Goal: Information Seeking & Learning: Learn about a topic

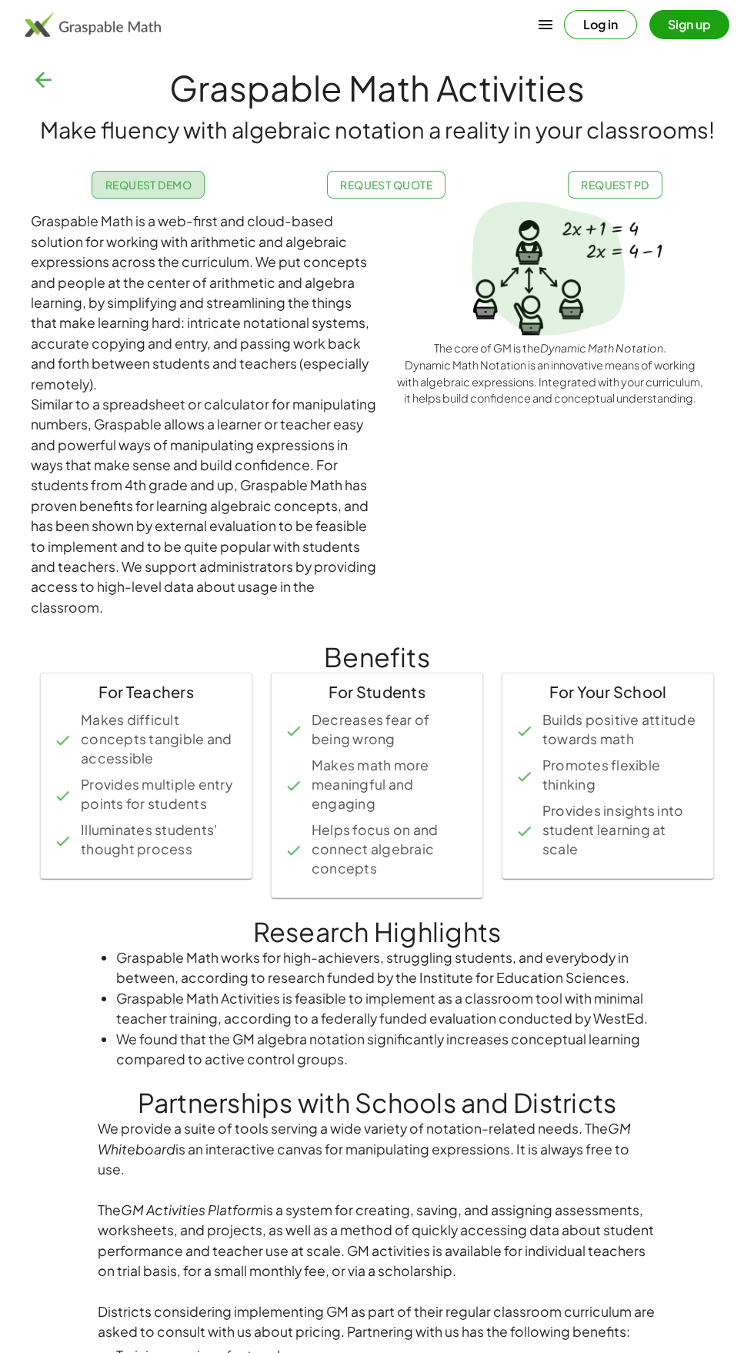
click at [149, 177] on link "Request Demo" at bounding box center [148, 185] width 113 height 28
click at [545, 27] on icon "button" at bounding box center [546, 24] width 18 height 18
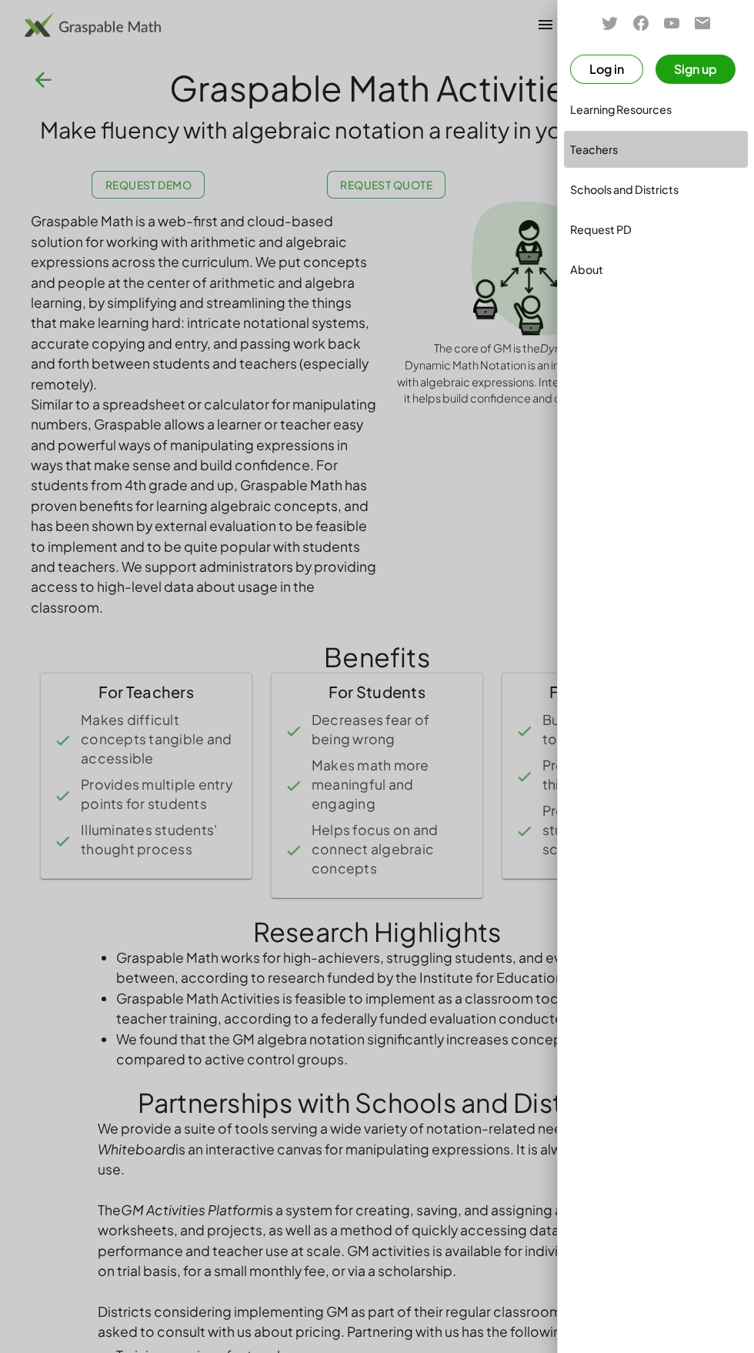
click at [681, 156] on div "Teachers" at bounding box center [656, 149] width 172 height 18
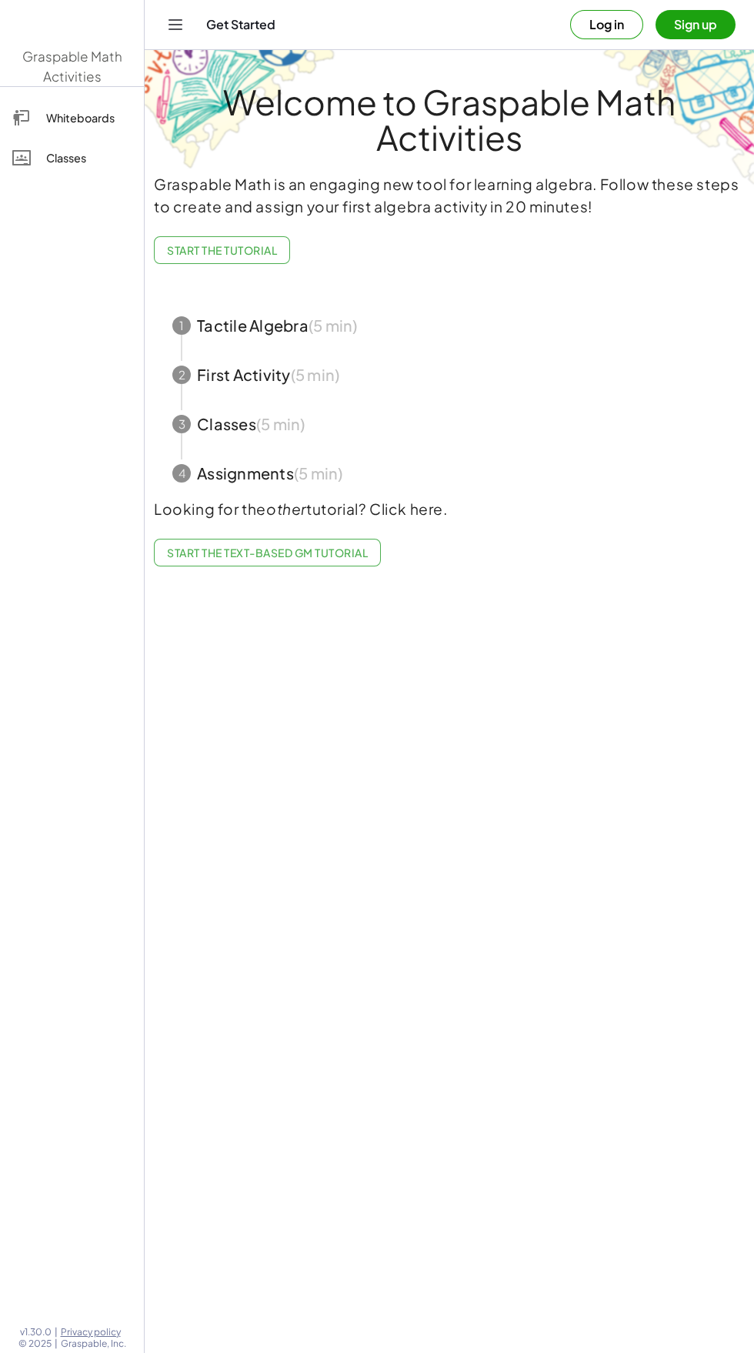
click at [183, 25] on icon "Toggle navigation" at bounding box center [175, 24] width 18 height 18
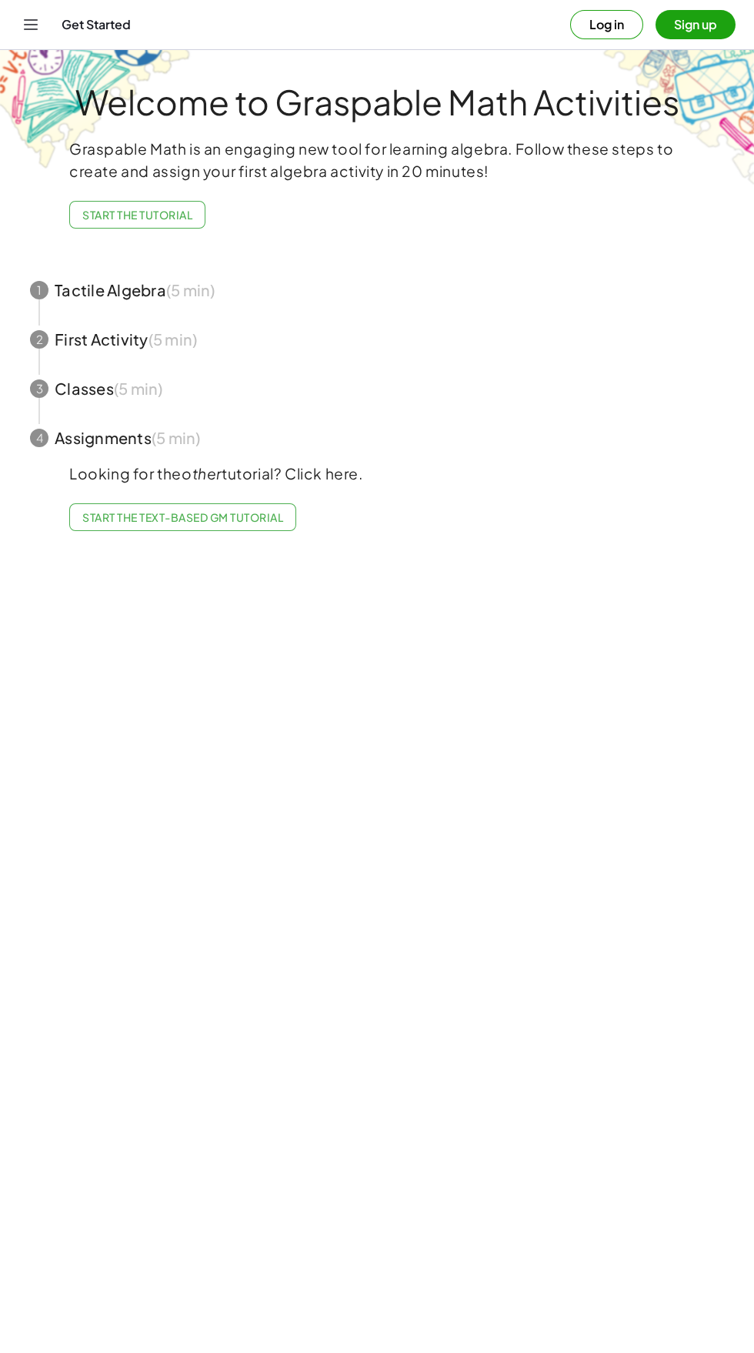
click at [29, 28] on icon "Toggle navigation" at bounding box center [31, 24] width 18 height 18
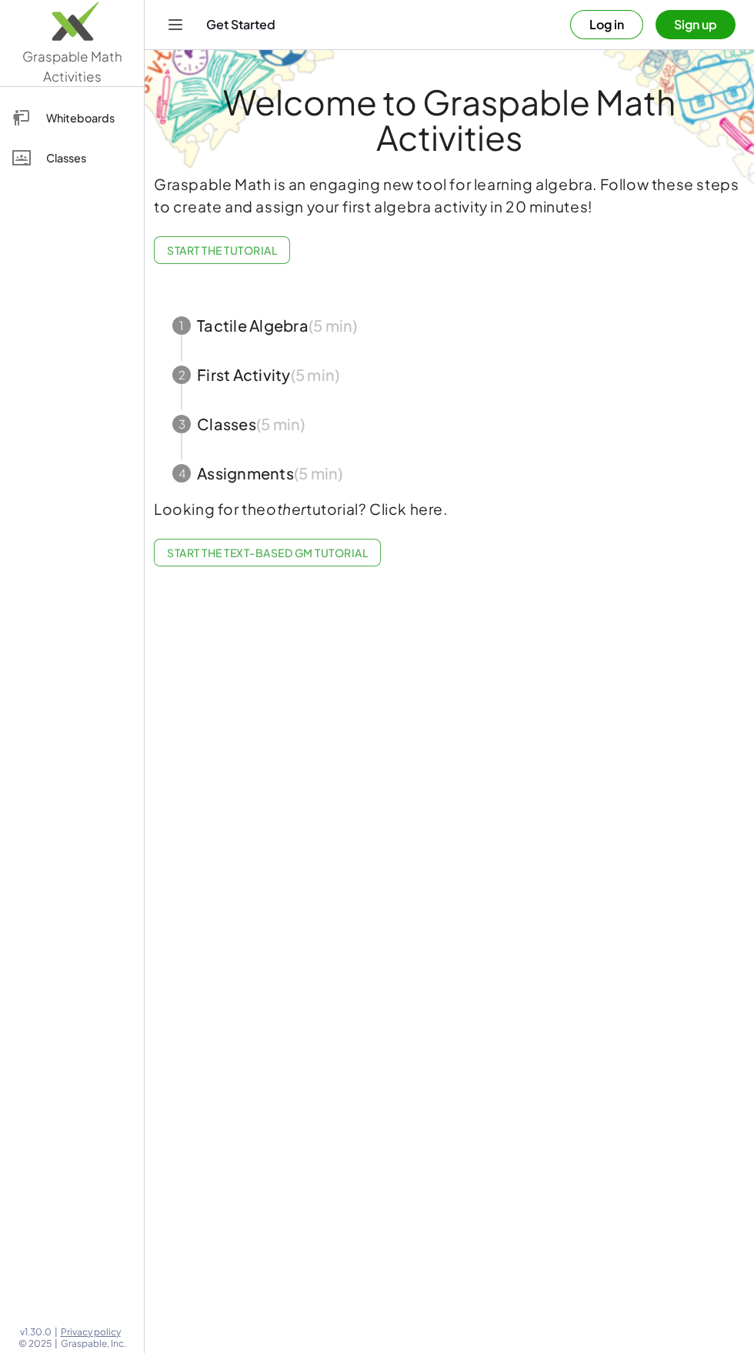
click at [169, 18] on icon "Toggle navigation" at bounding box center [175, 24] width 18 height 18
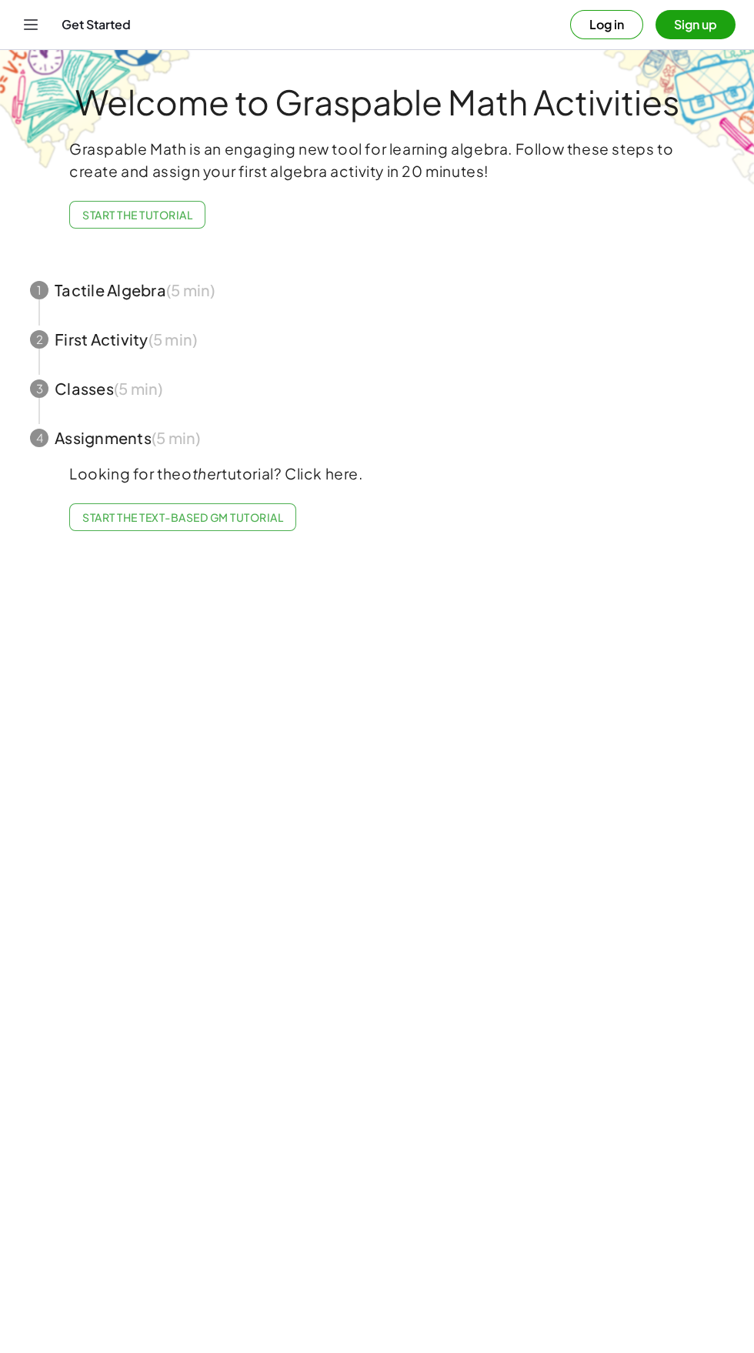
click at [259, 517] on span "Start the Text-based GM Tutorial" at bounding box center [182, 517] width 201 height 14
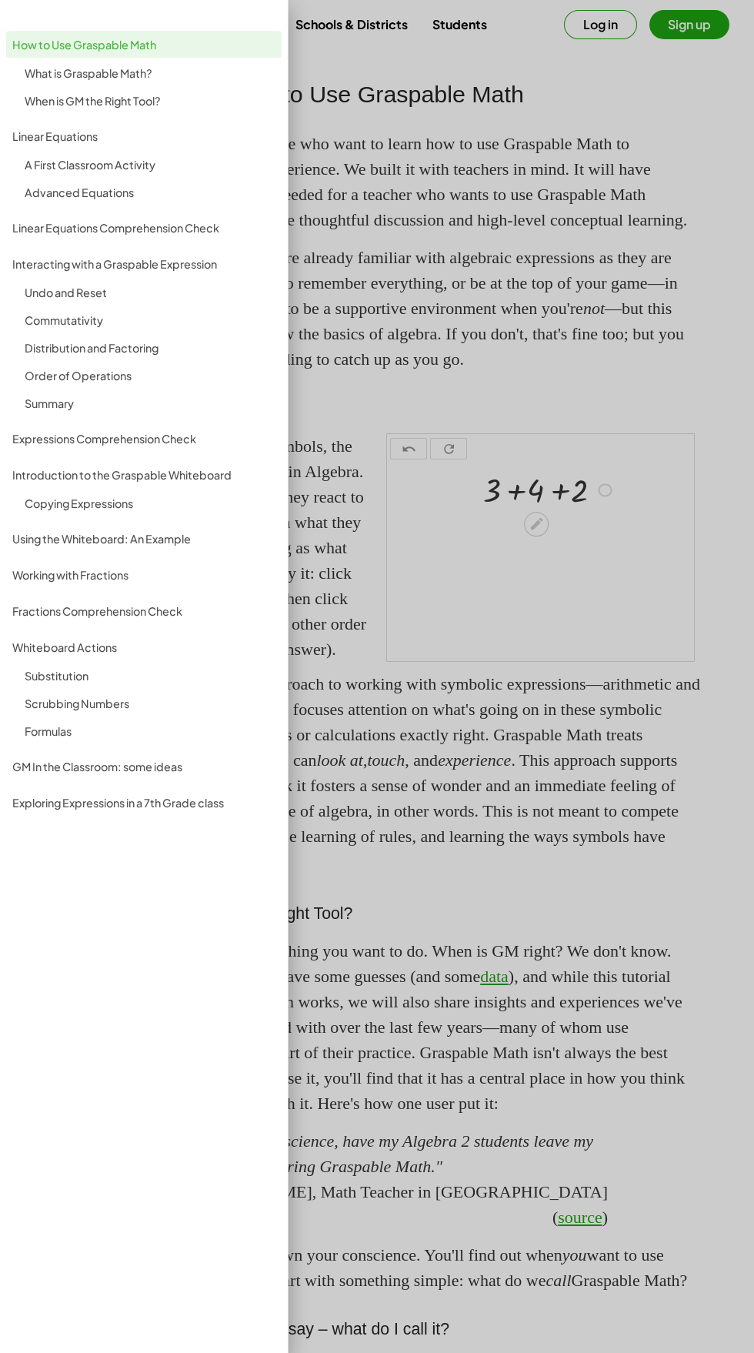
click at [580, 296] on div at bounding box center [377, 912] width 754 height 1824
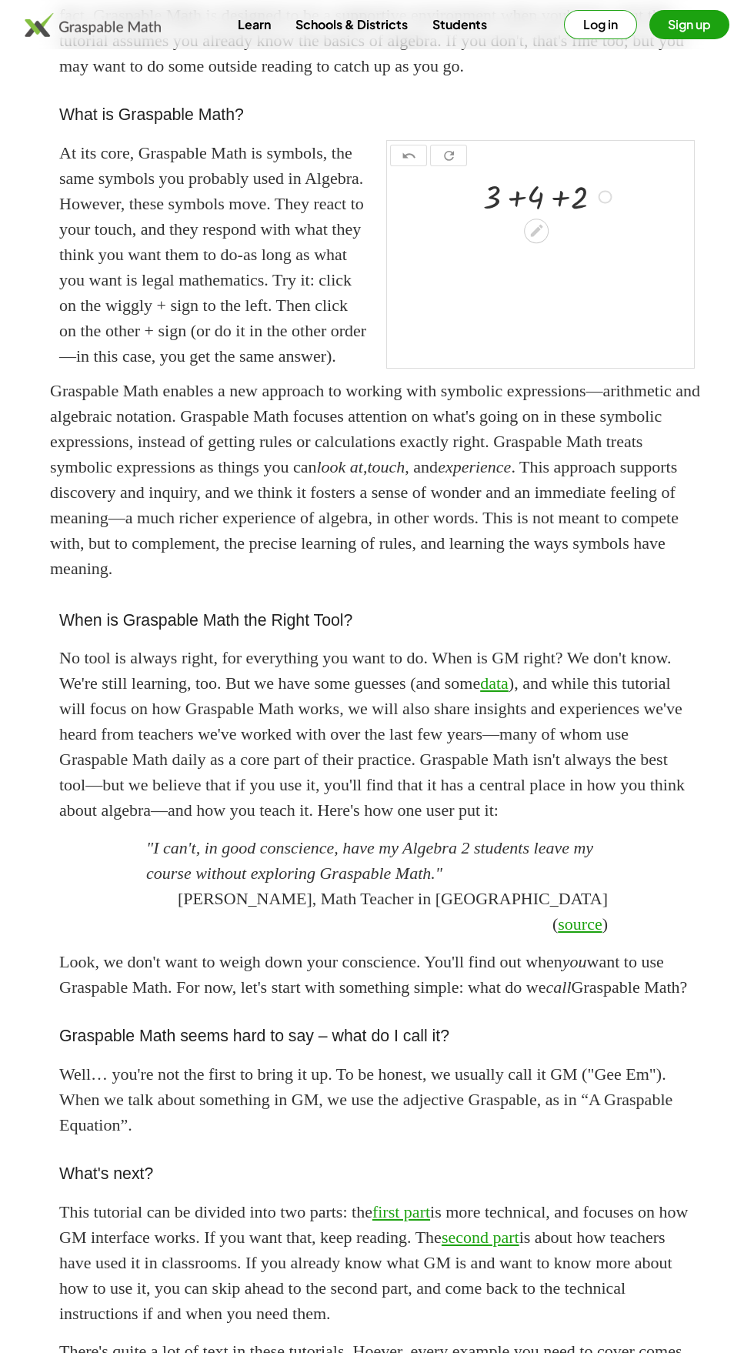
scroll to position [581, 0]
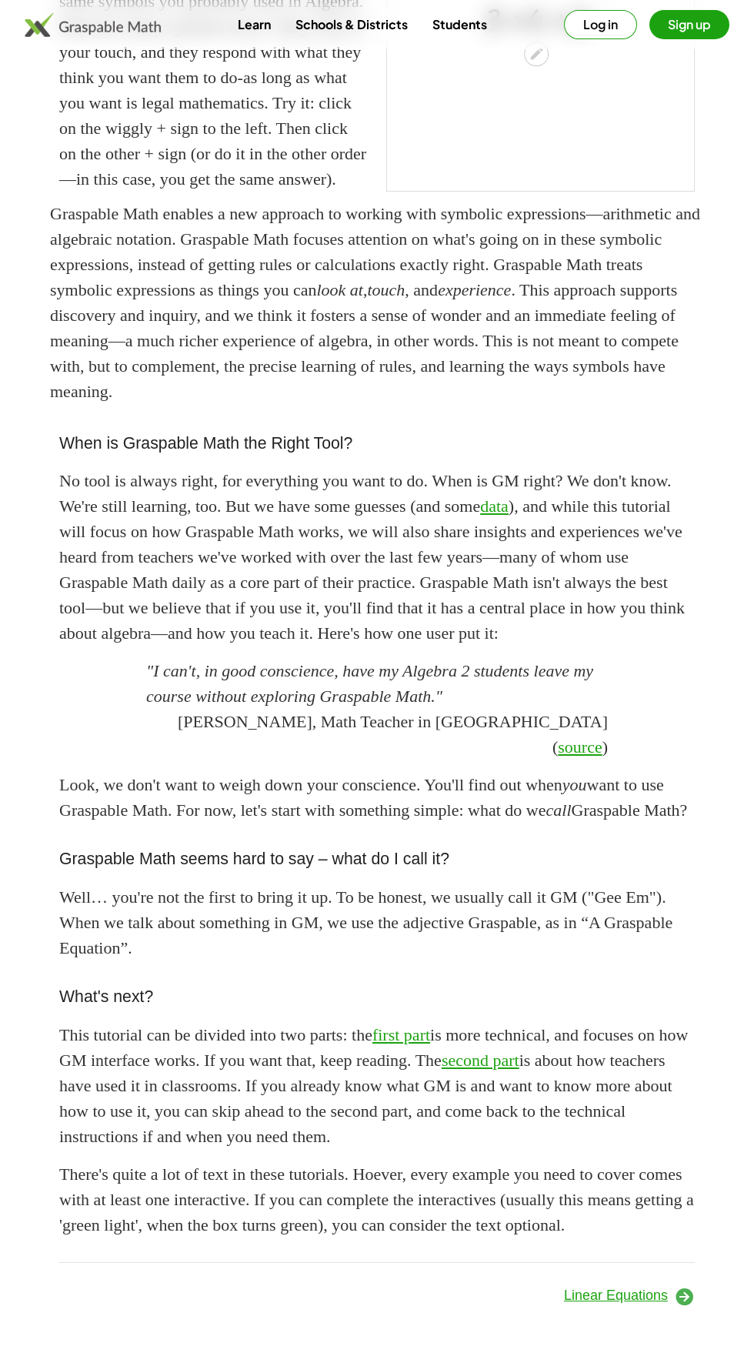
click at [430, 1045] on link "first part" at bounding box center [402, 1034] width 58 height 19
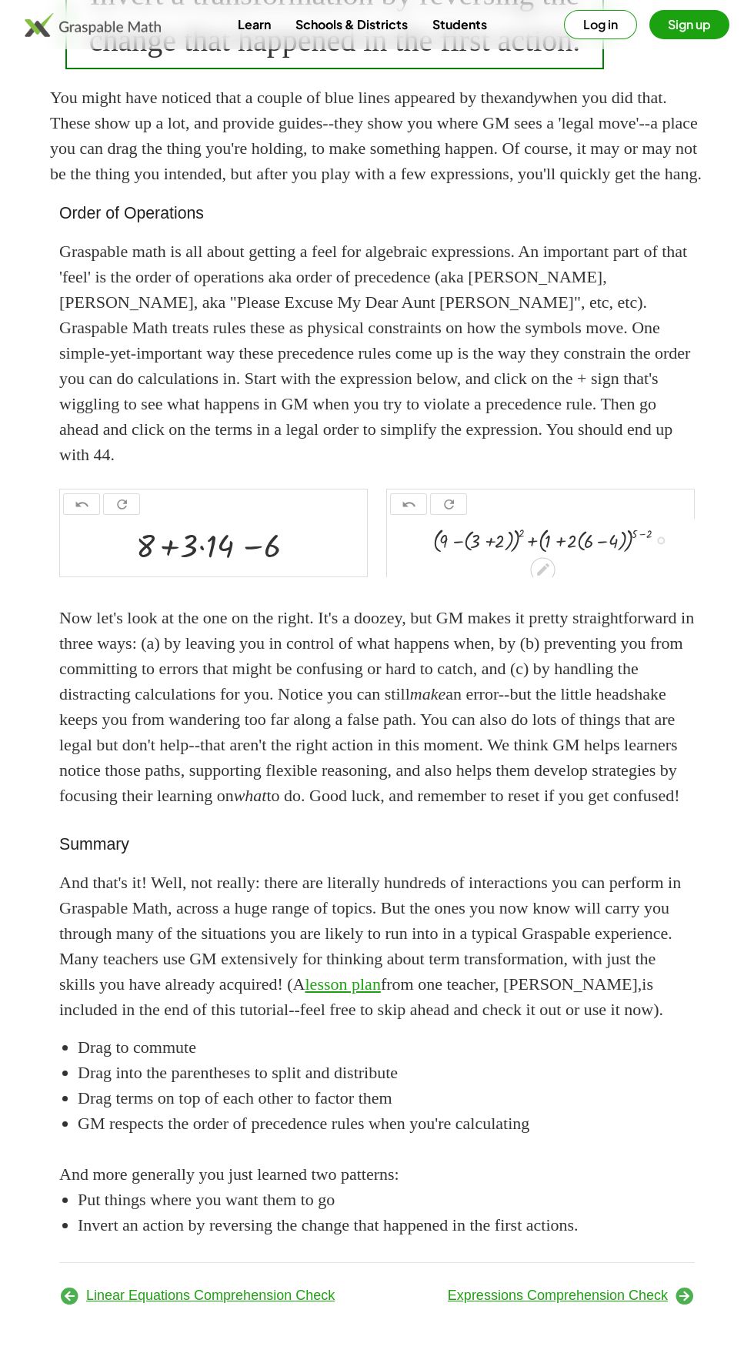
scroll to position [1761, 0]
click at [306, 994] on link "lesson plan" at bounding box center [343, 984] width 75 height 19
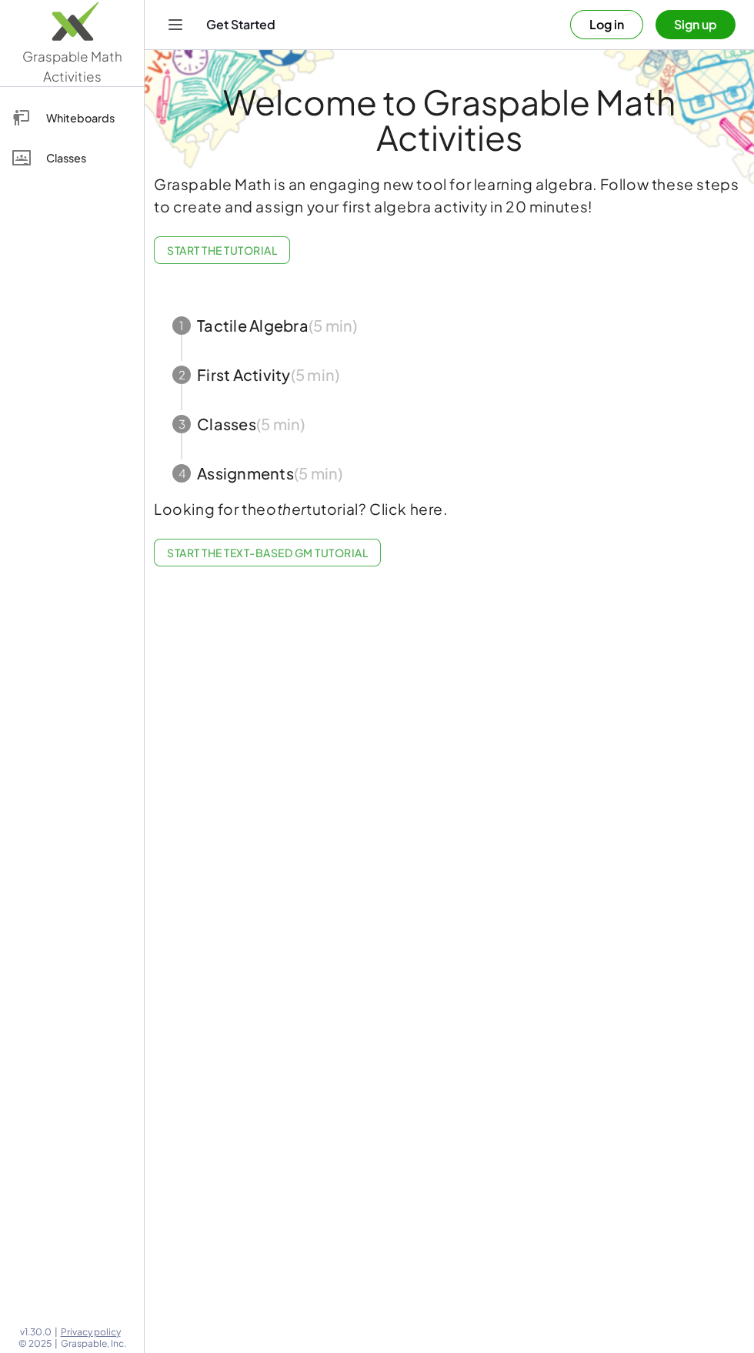
click at [181, 25] on icon "Toggle navigation" at bounding box center [175, 24] width 13 height 9
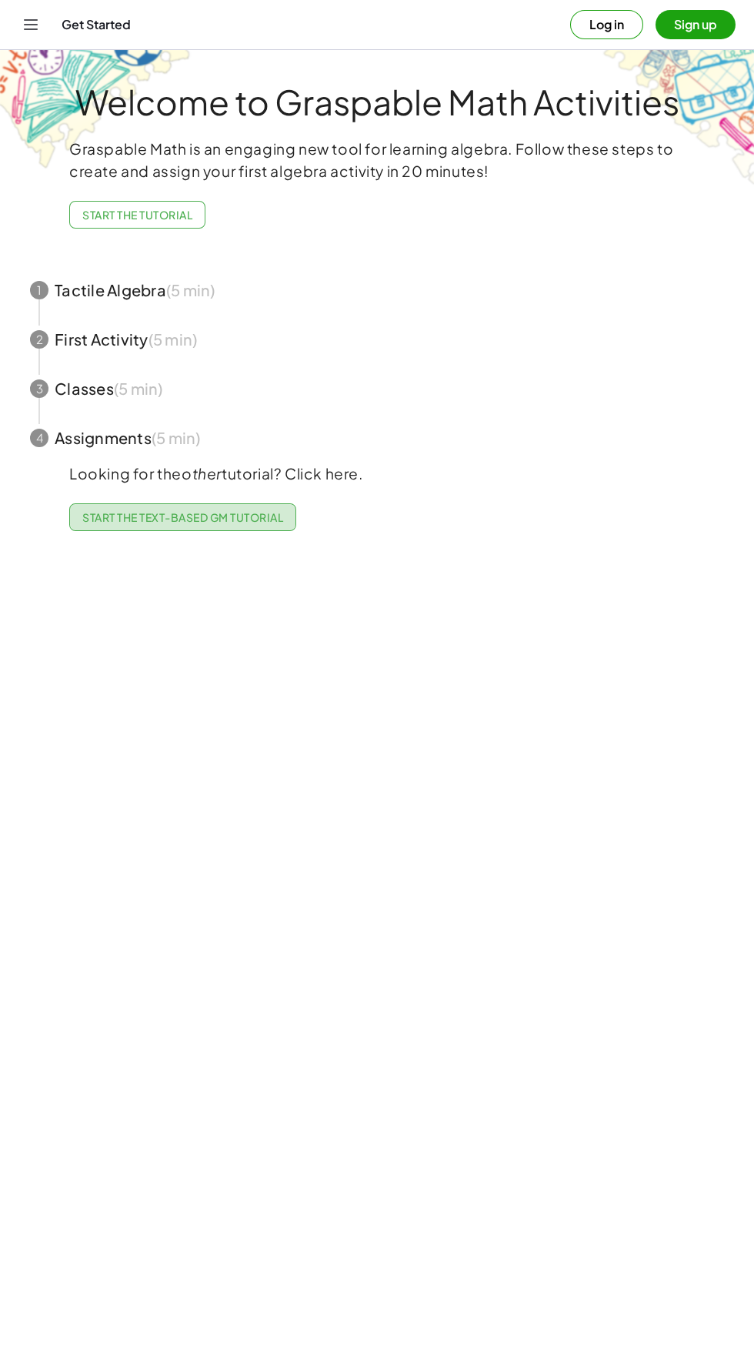
click at [230, 514] on span "Start the Text-based GM Tutorial" at bounding box center [182, 517] width 201 height 14
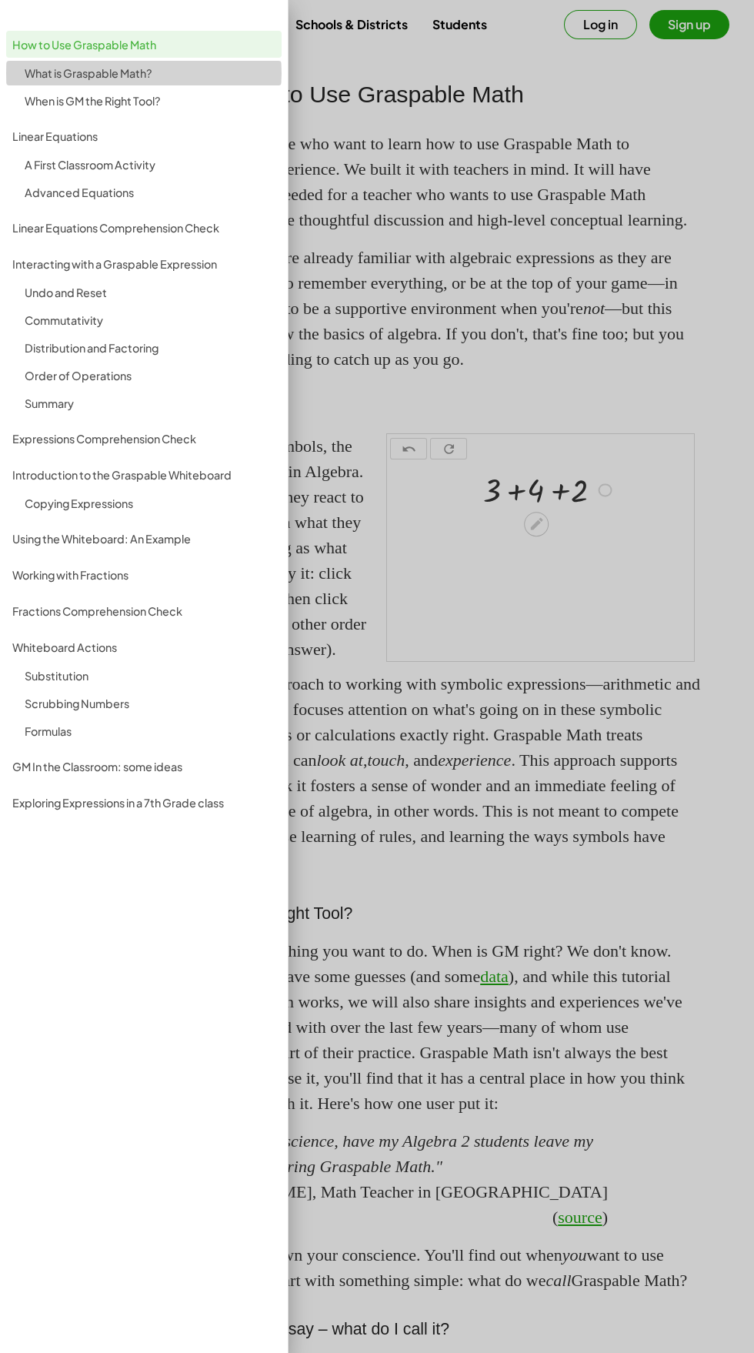
click at [137, 71] on div "What is Graspable Math?" at bounding box center [150, 73] width 251 height 18
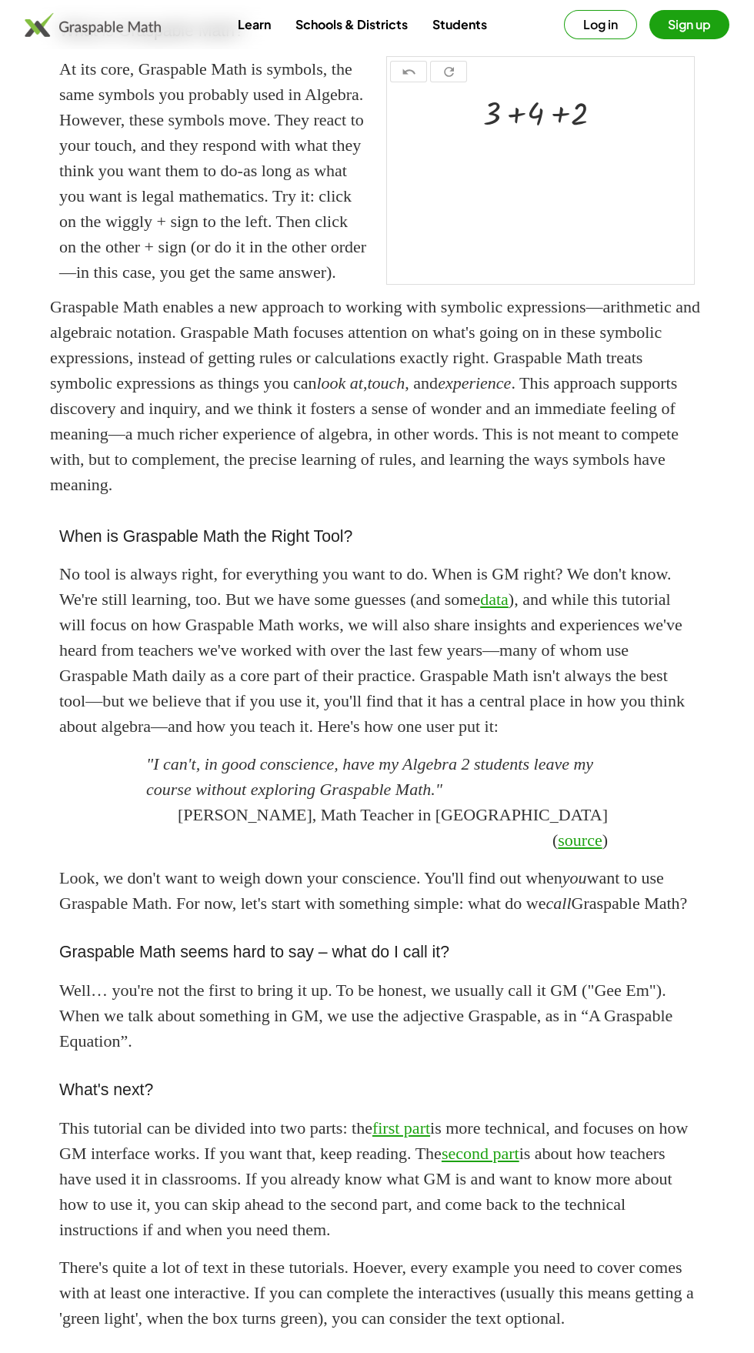
scroll to position [378, 0]
click at [253, 24] on link "Learn" at bounding box center [255, 24] width 58 height 28
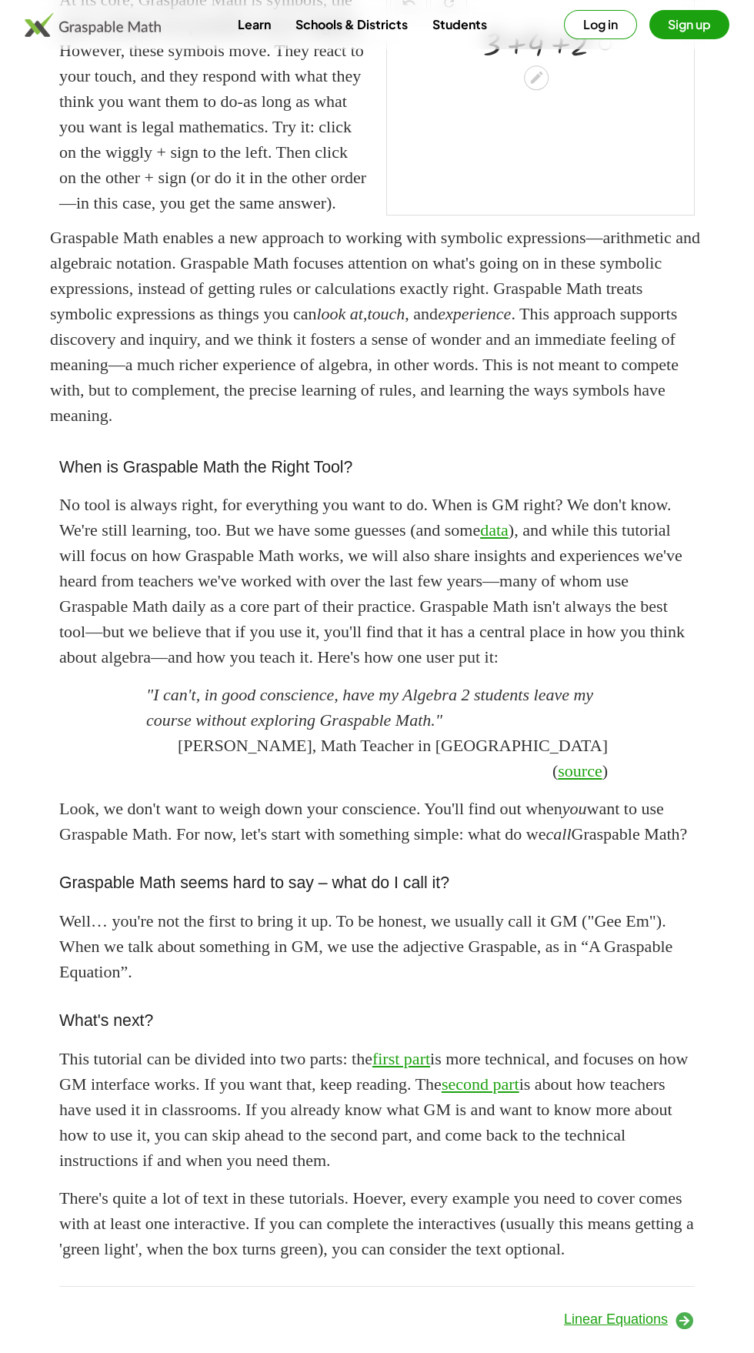
scroll to position [581, 0]
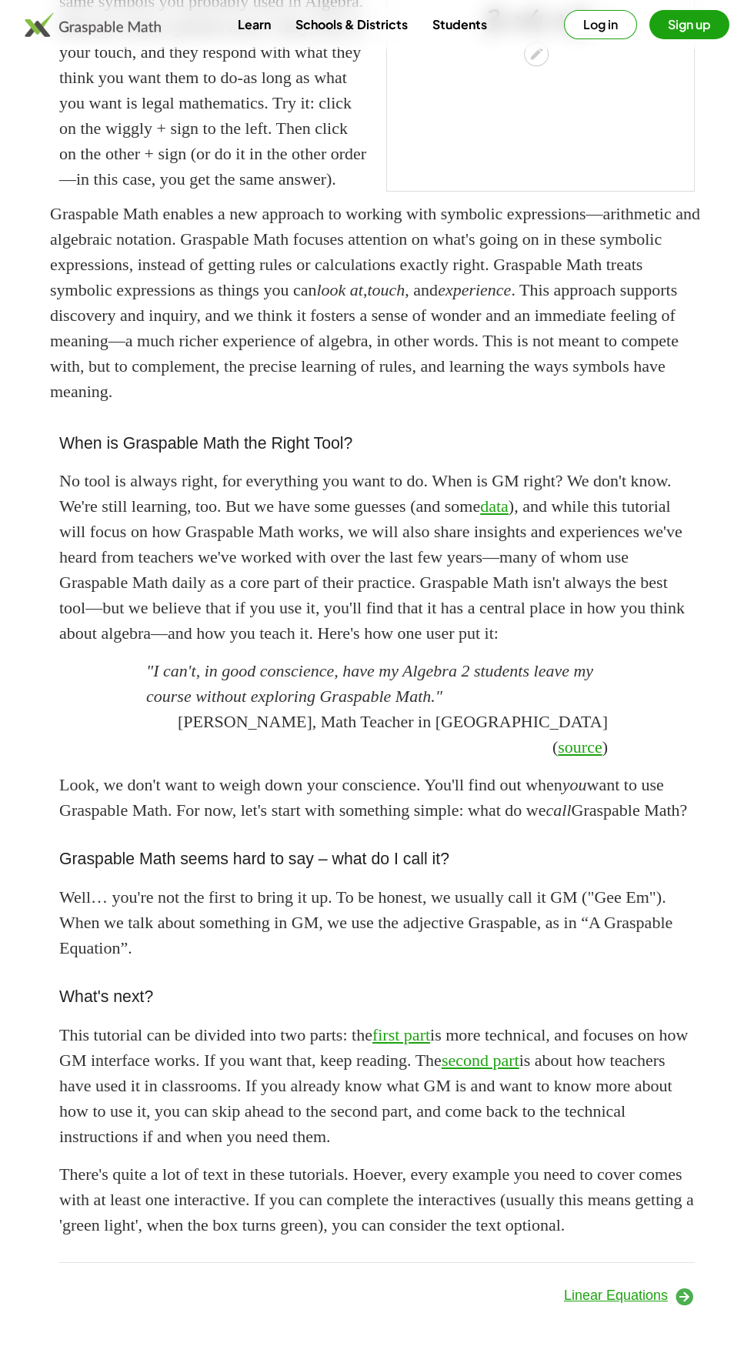
click at [664, 1317] on div "How to Use Graspable Math This tutorial is designed for people who want to lear…" at bounding box center [377, 448] width 654 height 1738
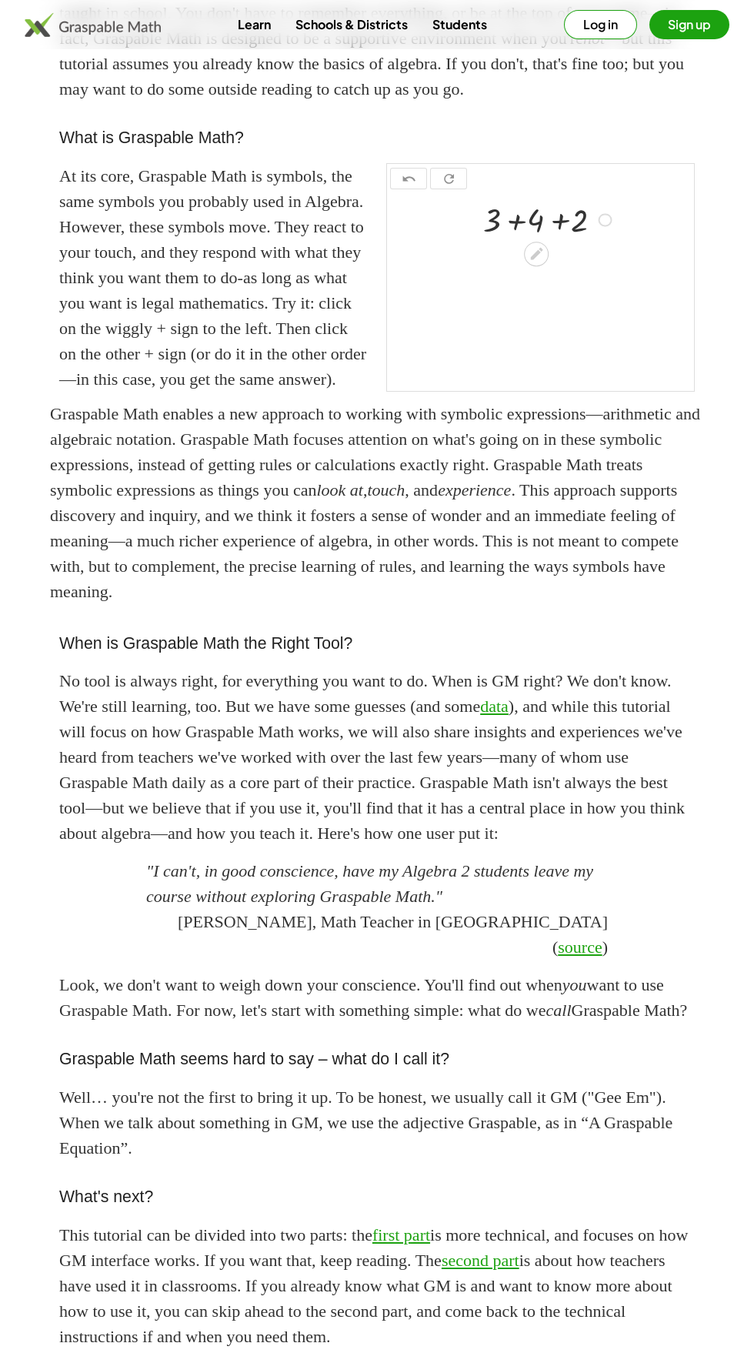
scroll to position [0, 0]
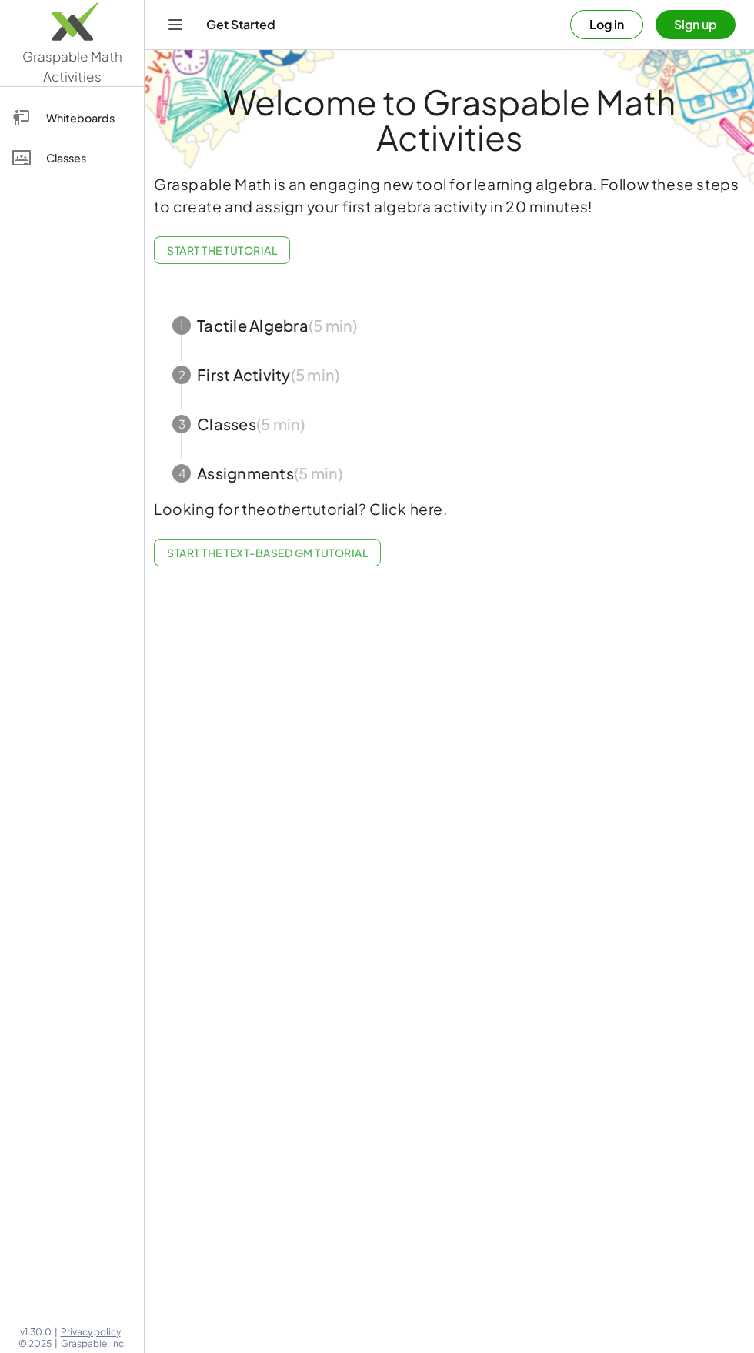
click at [181, 30] on icon "Toggle navigation" at bounding box center [175, 24] width 18 height 18
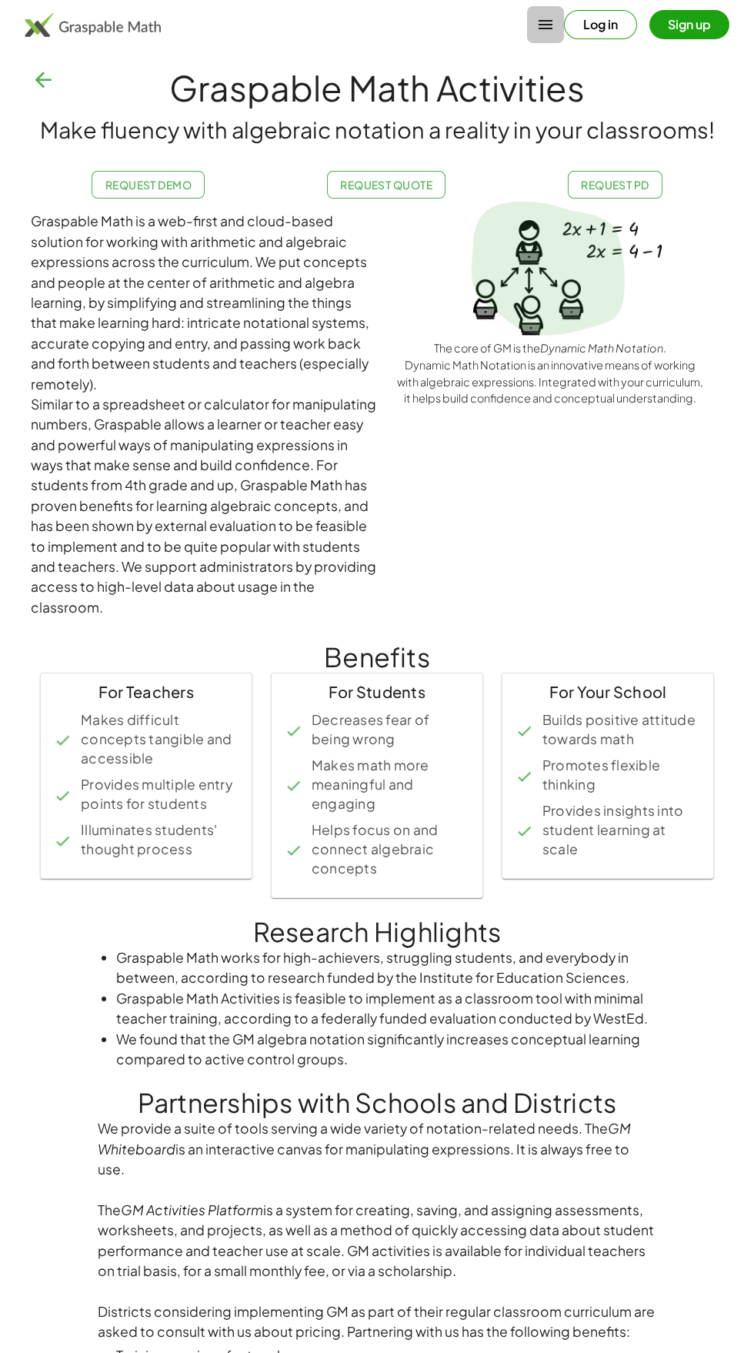
click at [540, 25] on icon "button" at bounding box center [546, 24] width 18 height 18
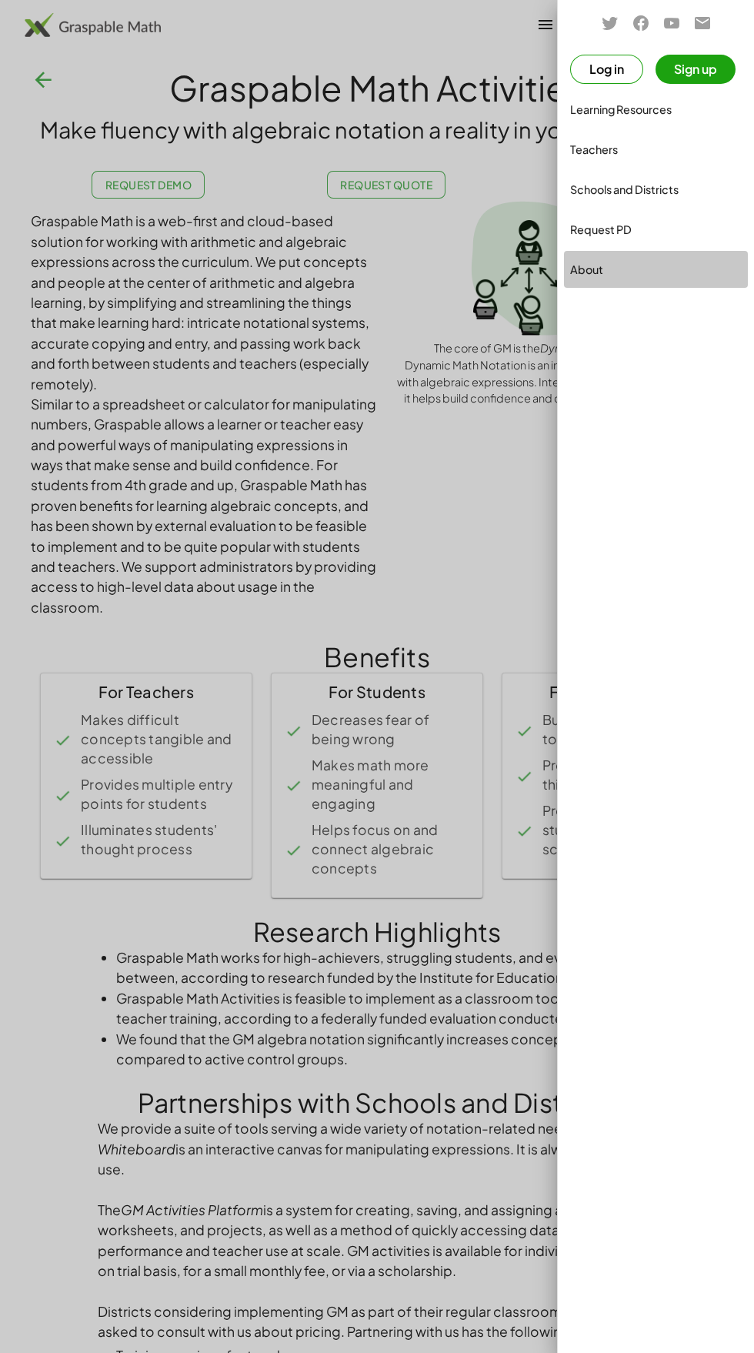
click at [653, 269] on div "About" at bounding box center [656, 269] width 172 height 18
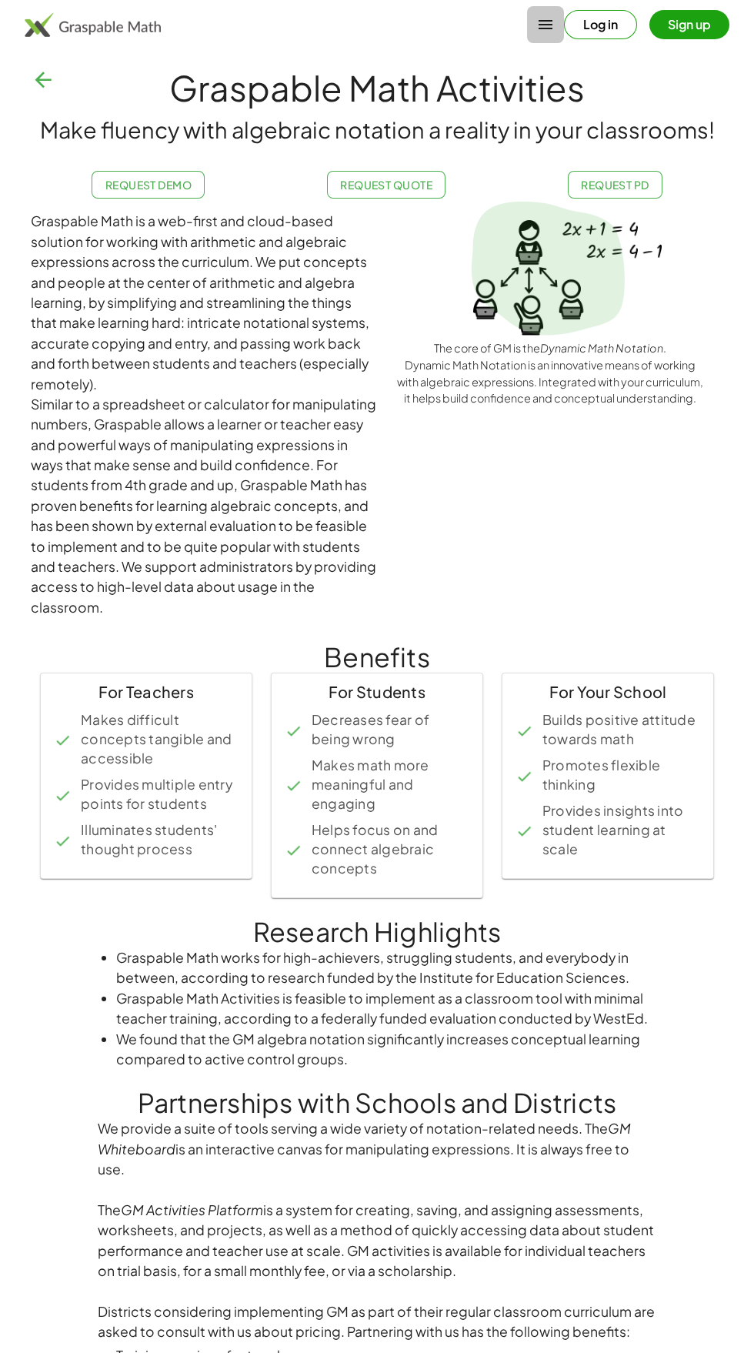
click at [537, 33] on icon "button" at bounding box center [546, 24] width 18 height 18
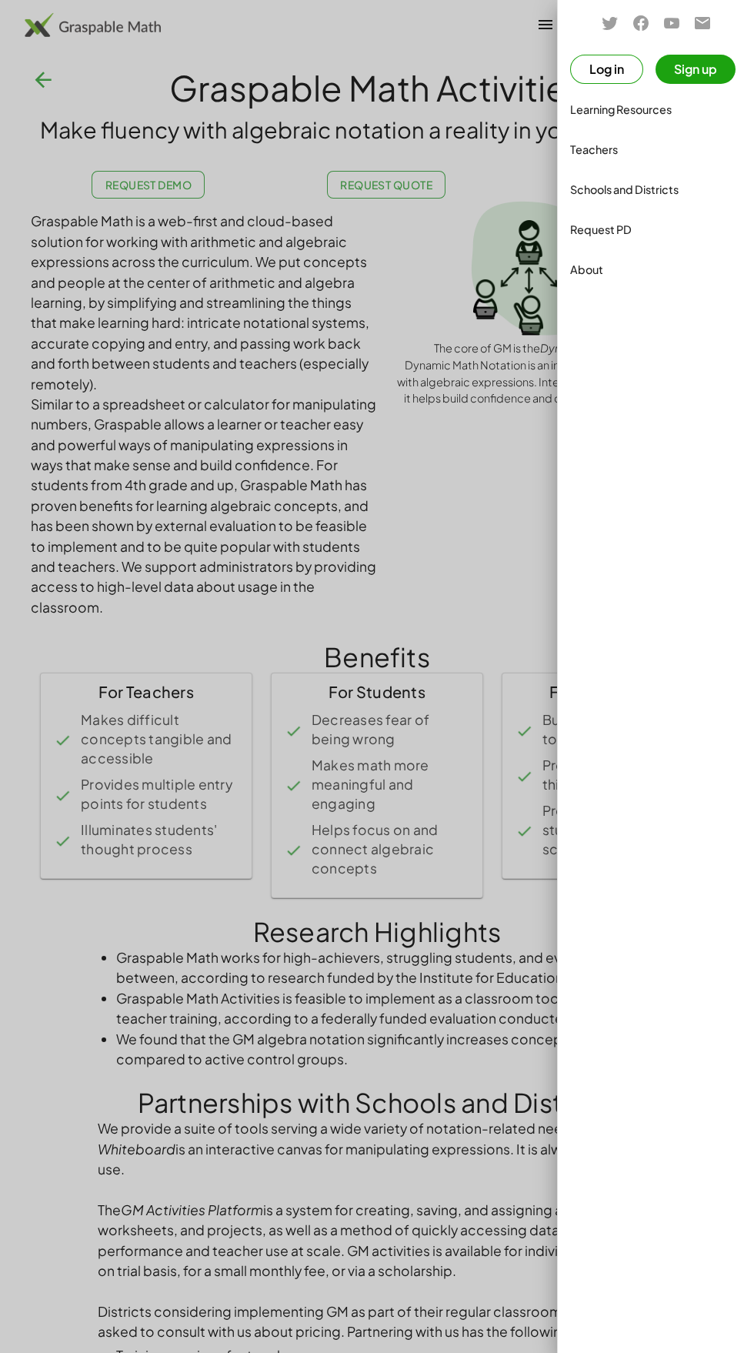
click at [420, 798] on div at bounding box center [377, 781] width 754 height 1562
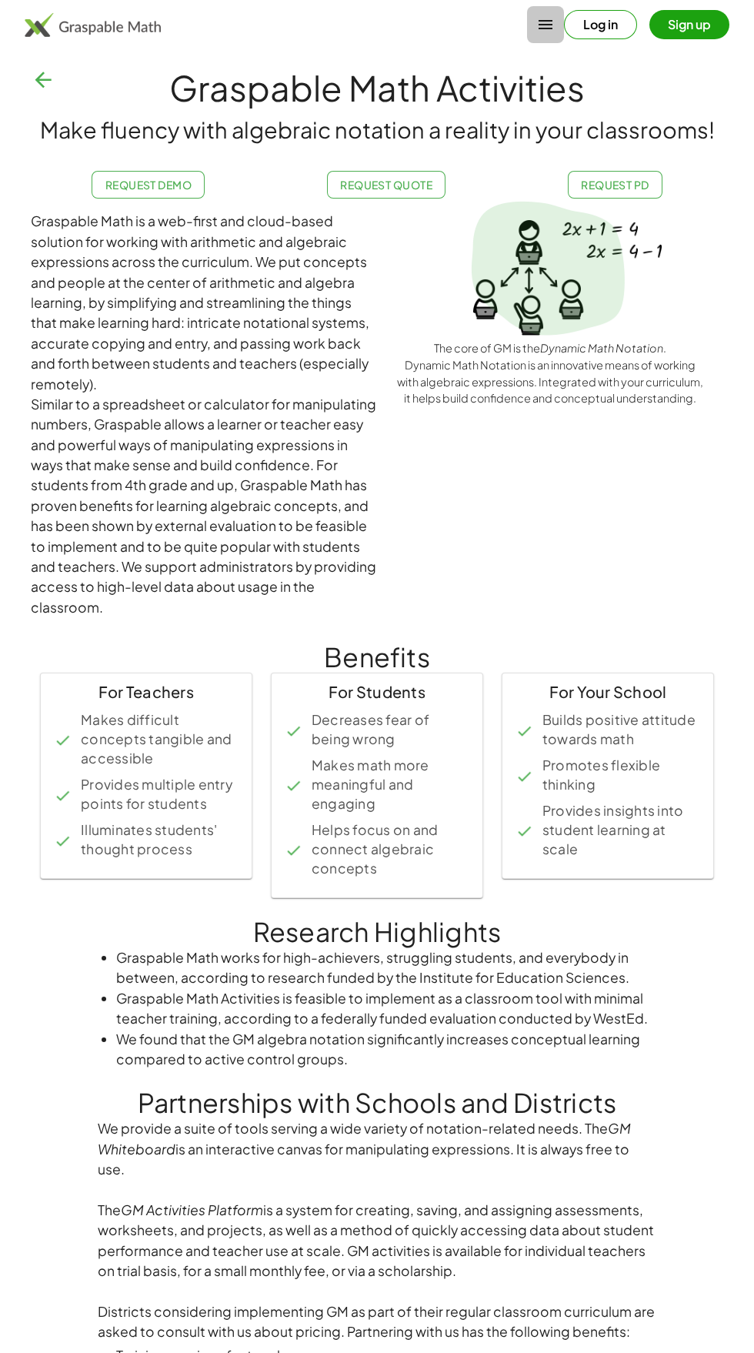
click at [544, 25] on icon "button" at bounding box center [546, 24] width 18 height 18
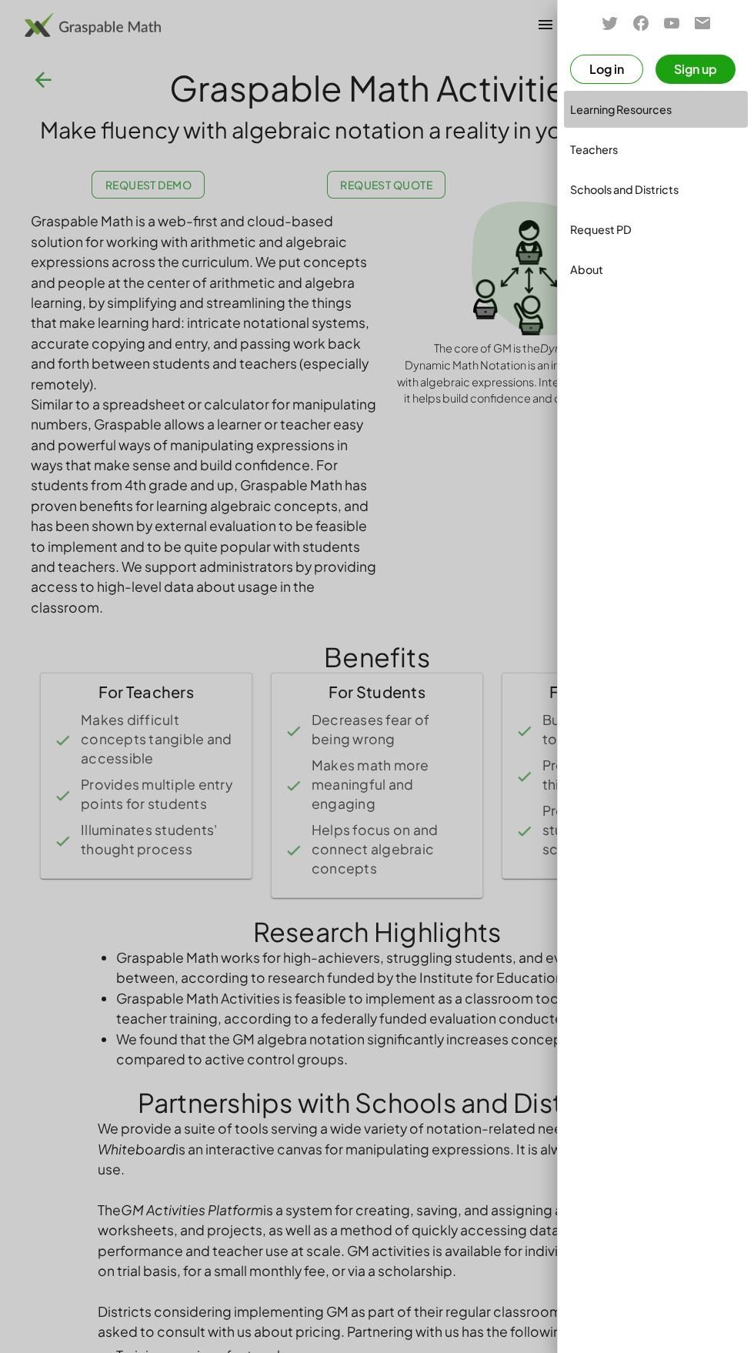
click at [660, 110] on div "Learning Resources" at bounding box center [656, 109] width 172 height 18
